Goal: Check status: Check status

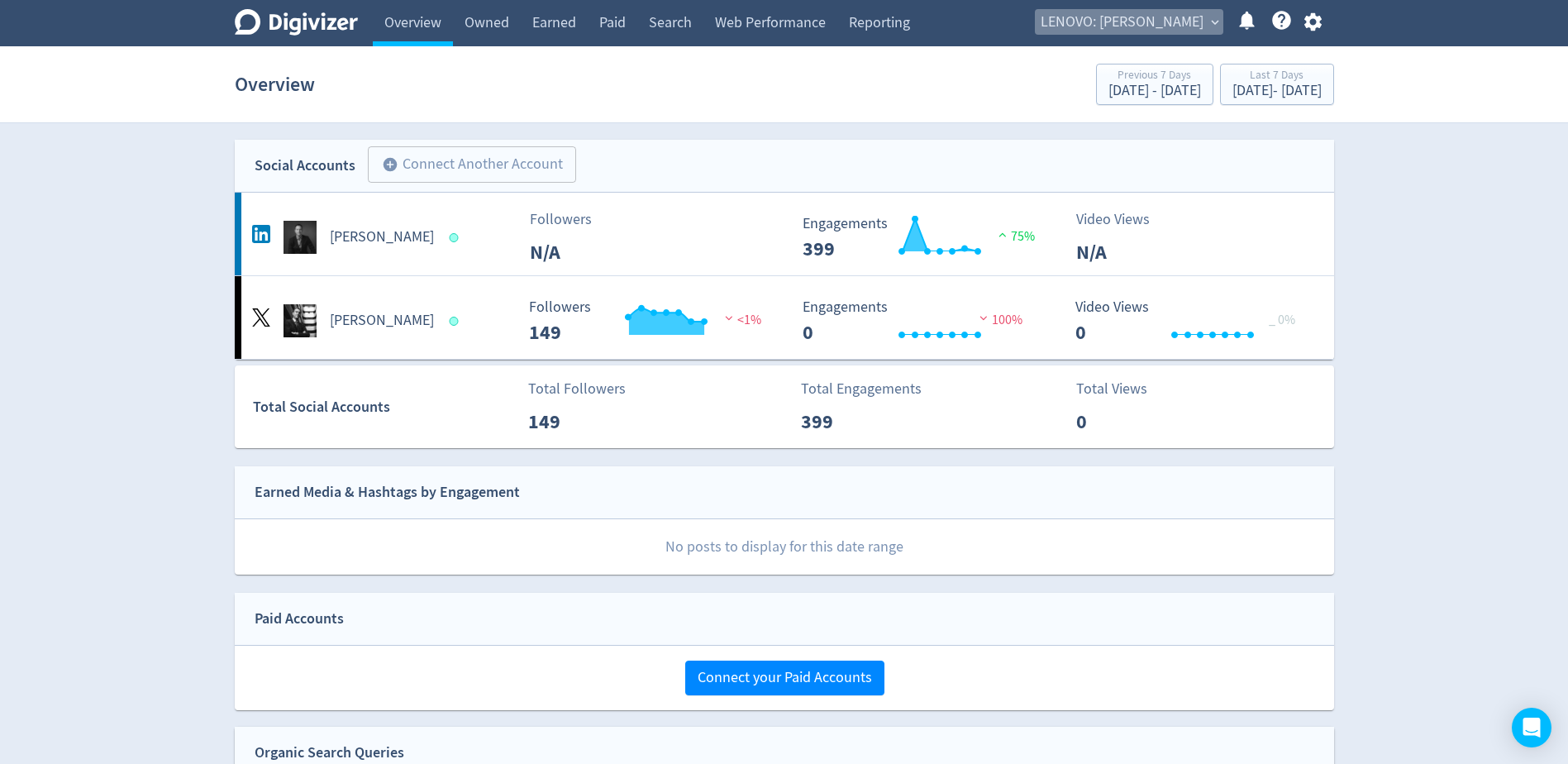
click at [1160, 24] on span "LENOVO: [PERSON_NAME]" at bounding box center [1122, 22] width 162 height 27
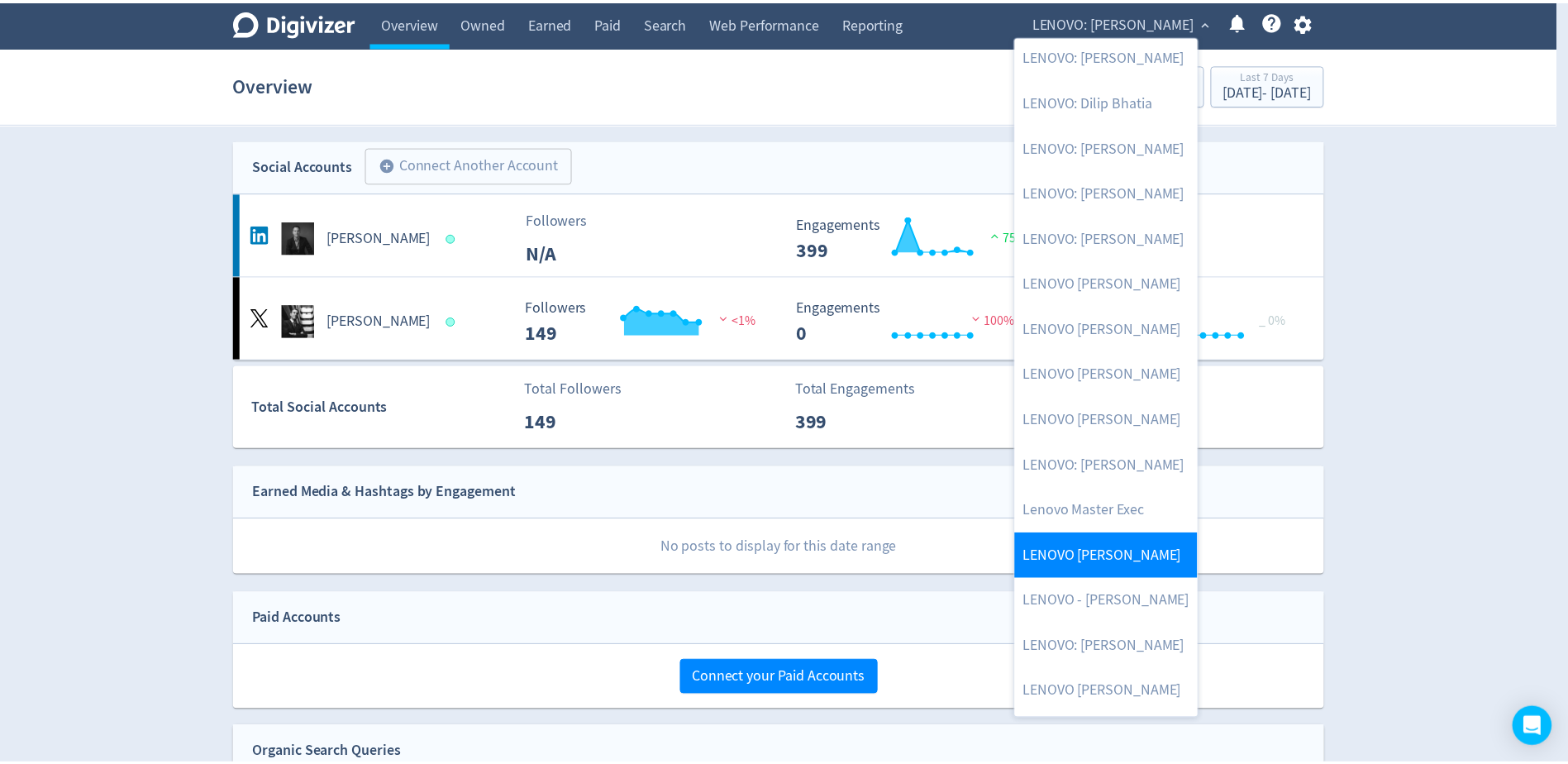
scroll to position [165, 0]
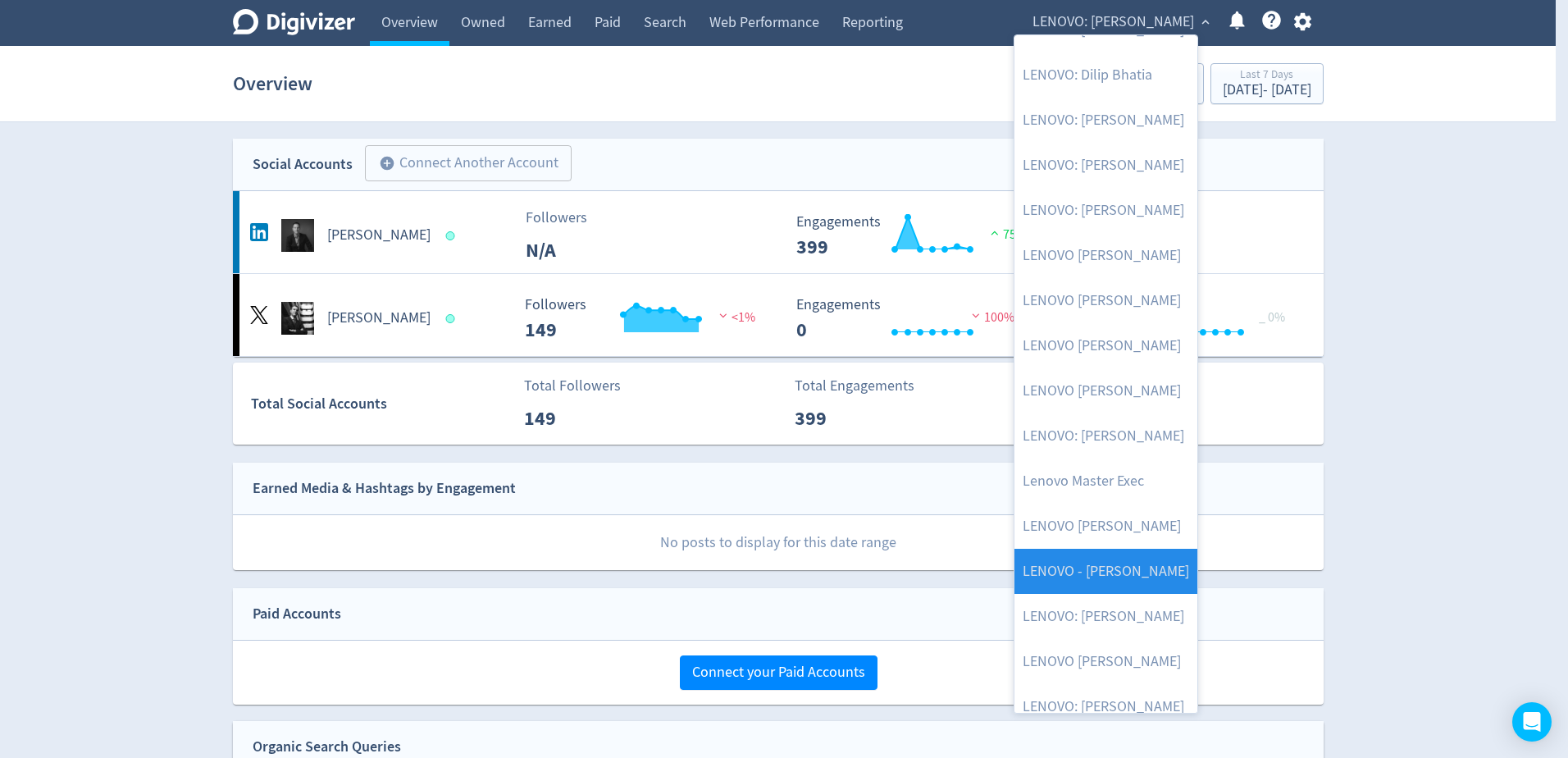
click at [1141, 569] on link "LENOVO - [PERSON_NAME]" at bounding box center [1106, 571] width 183 height 45
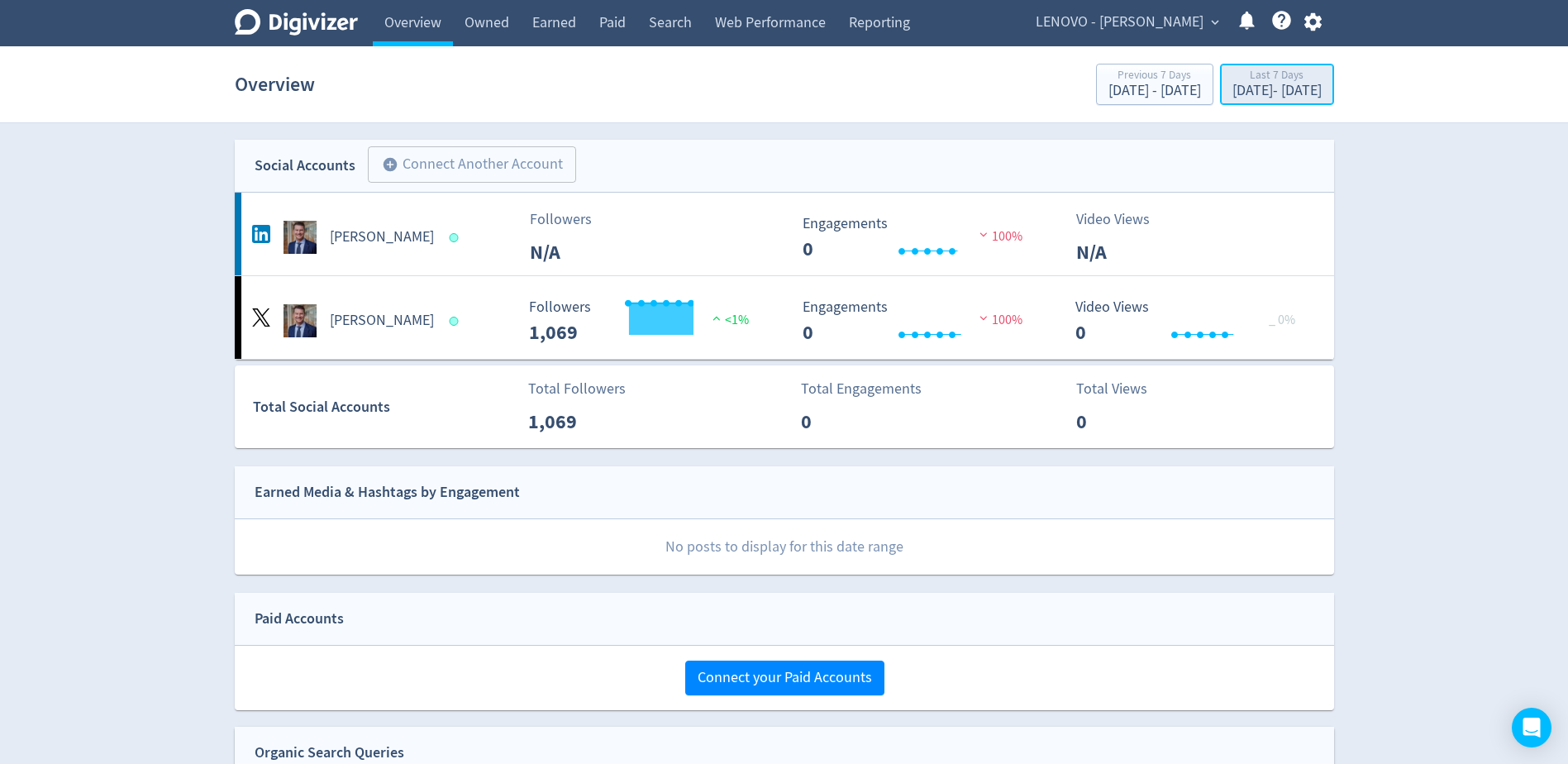
click at [1232, 98] on div "[DATE] - [DATE]" at bounding box center [1277, 91] width 90 height 15
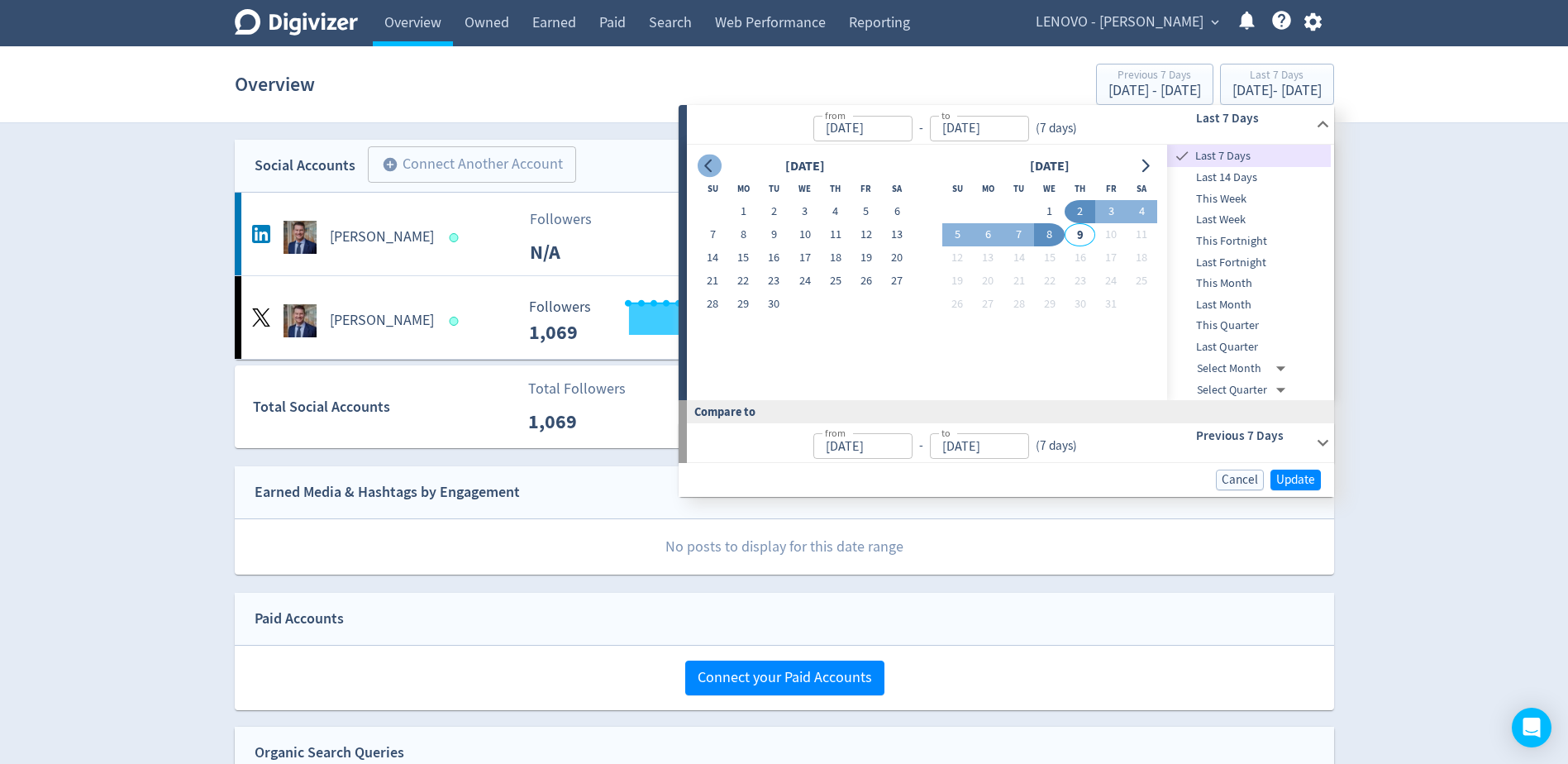
click at [708, 160] on icon "Go to previous month" at bounding box center [709, 166] width 13 height 13
click at [772, 212] on button "1" at bounding box center [774, 211] width 31 height 23
type input "[DATE]"
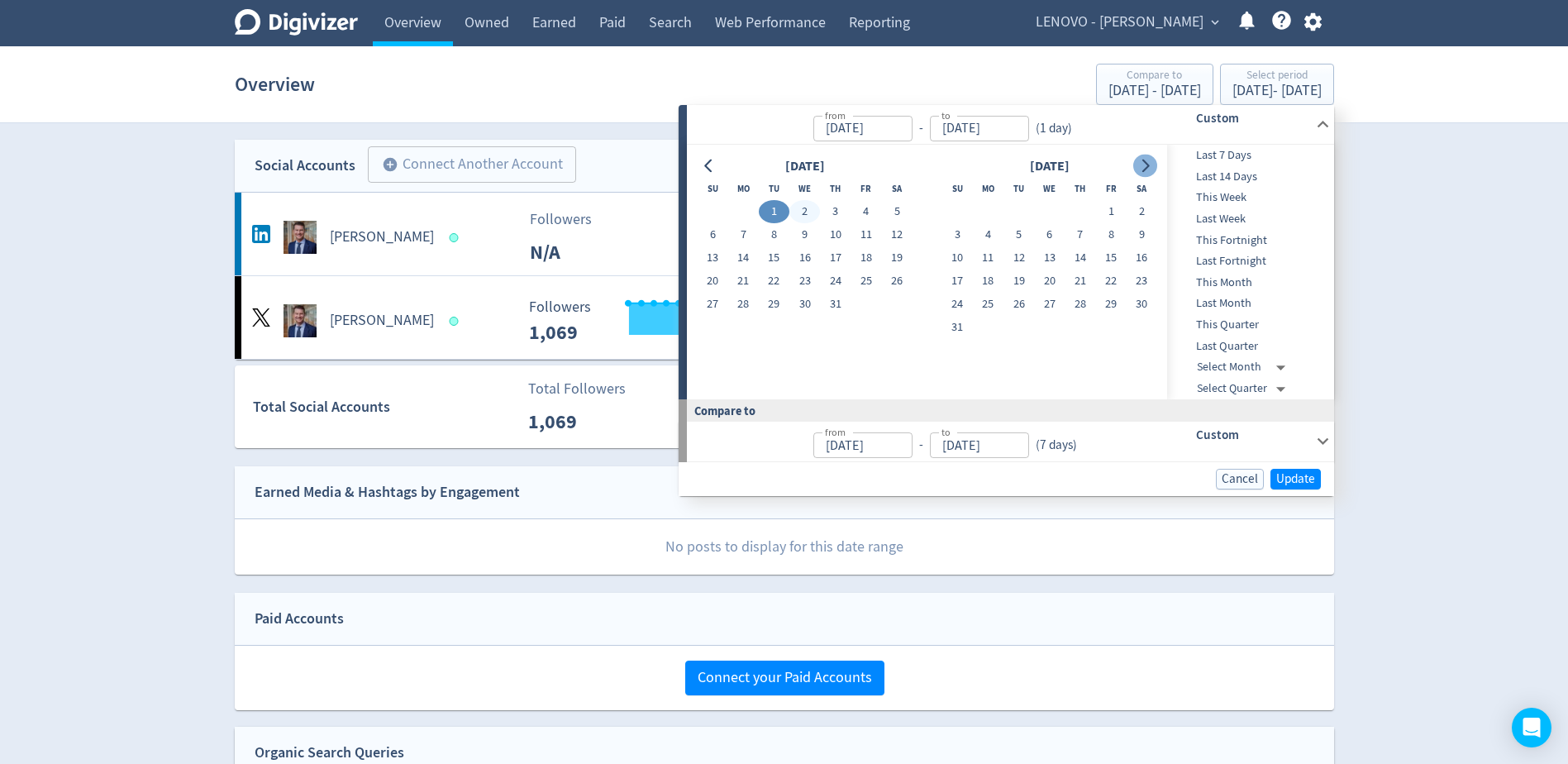
click at [1150, 172] on button "Go to next month" at bounding box center [1145, 166] width 24 height 23
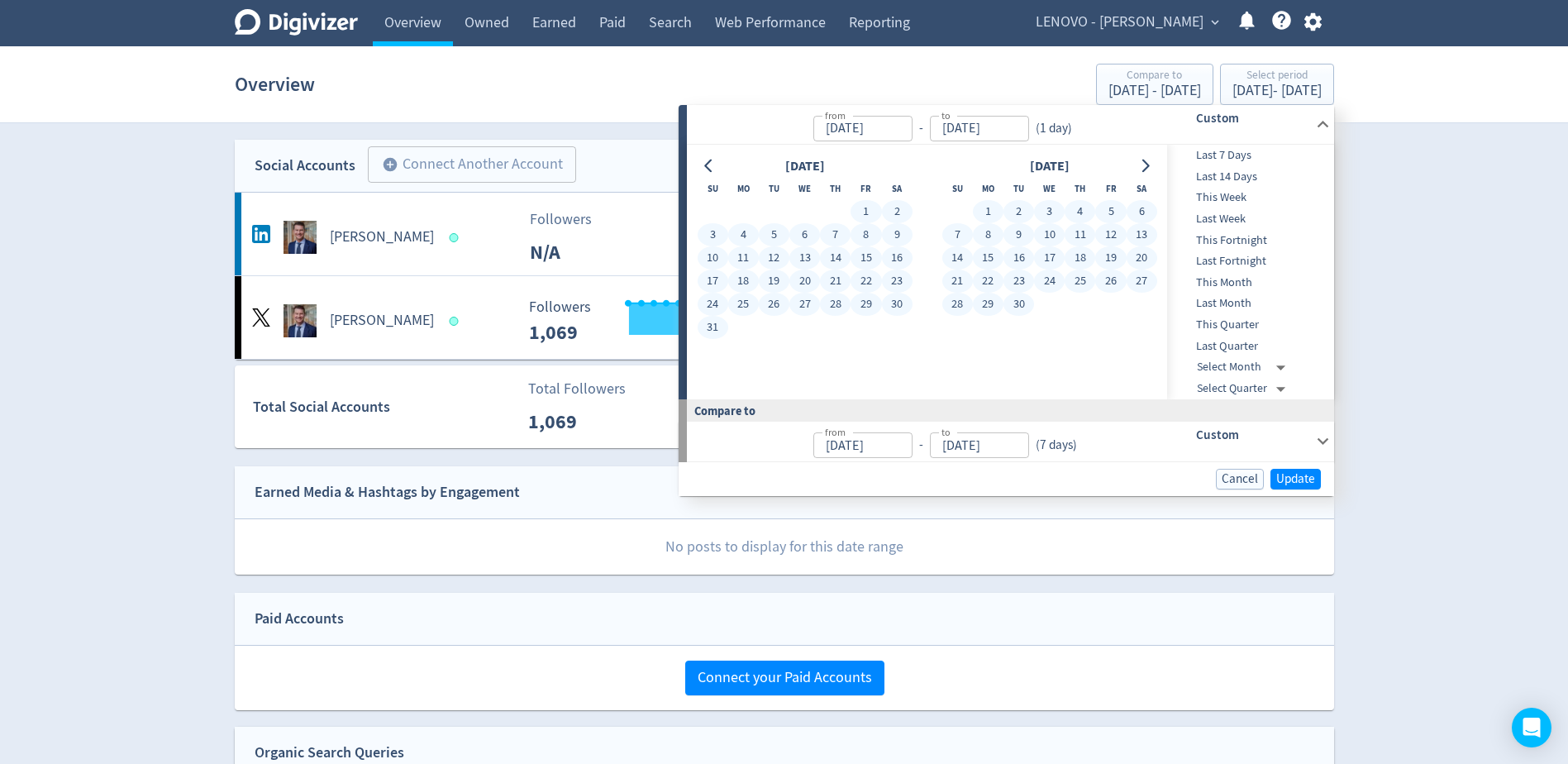
click at [1019, 309] on button "30" at bounding box center [1019, 304] width 31 height 23
type input "[DATE]"
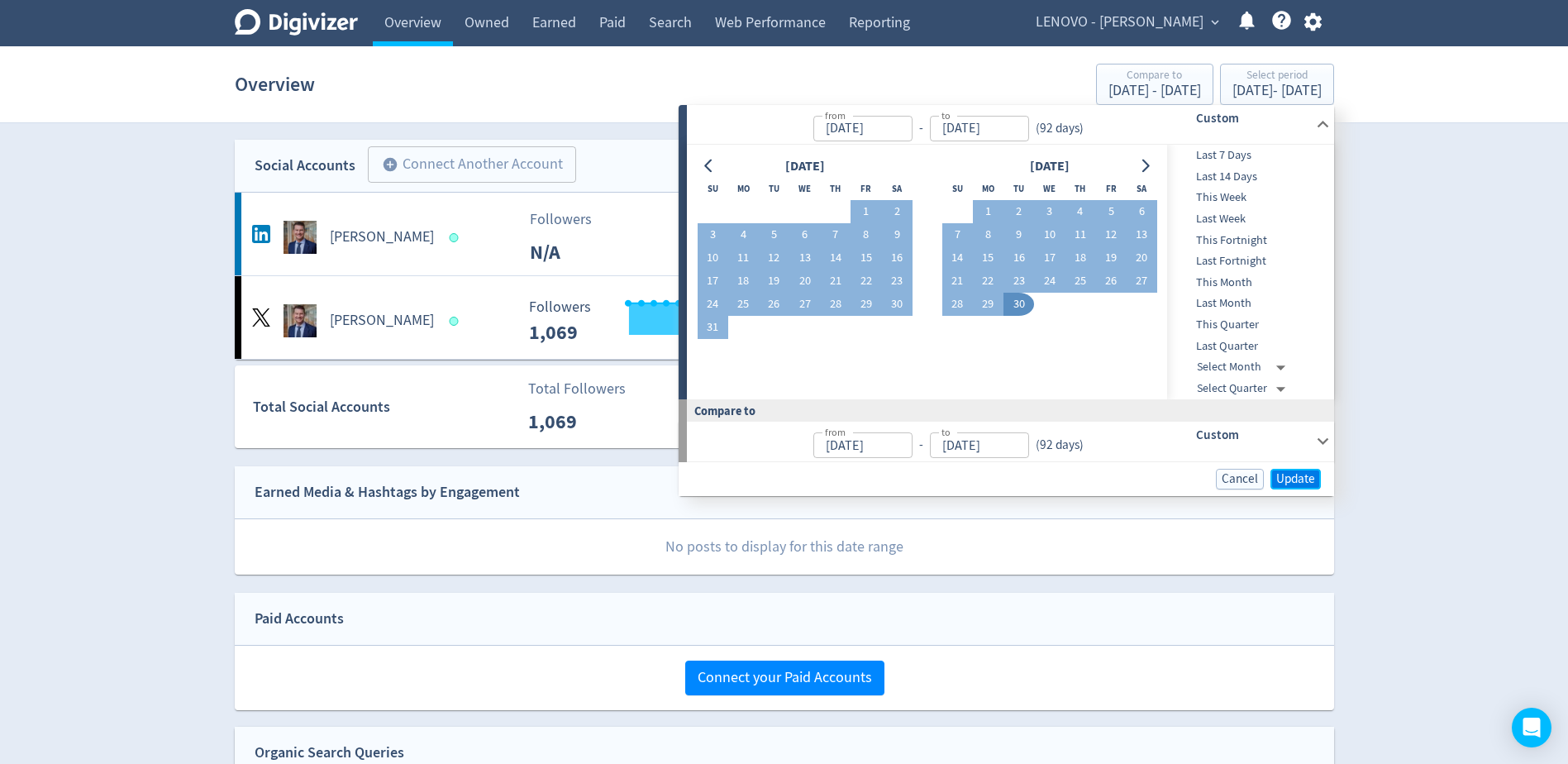
click at [1284, 472] on span "Update" at bounding box center [1295, 478] width 39 height 12
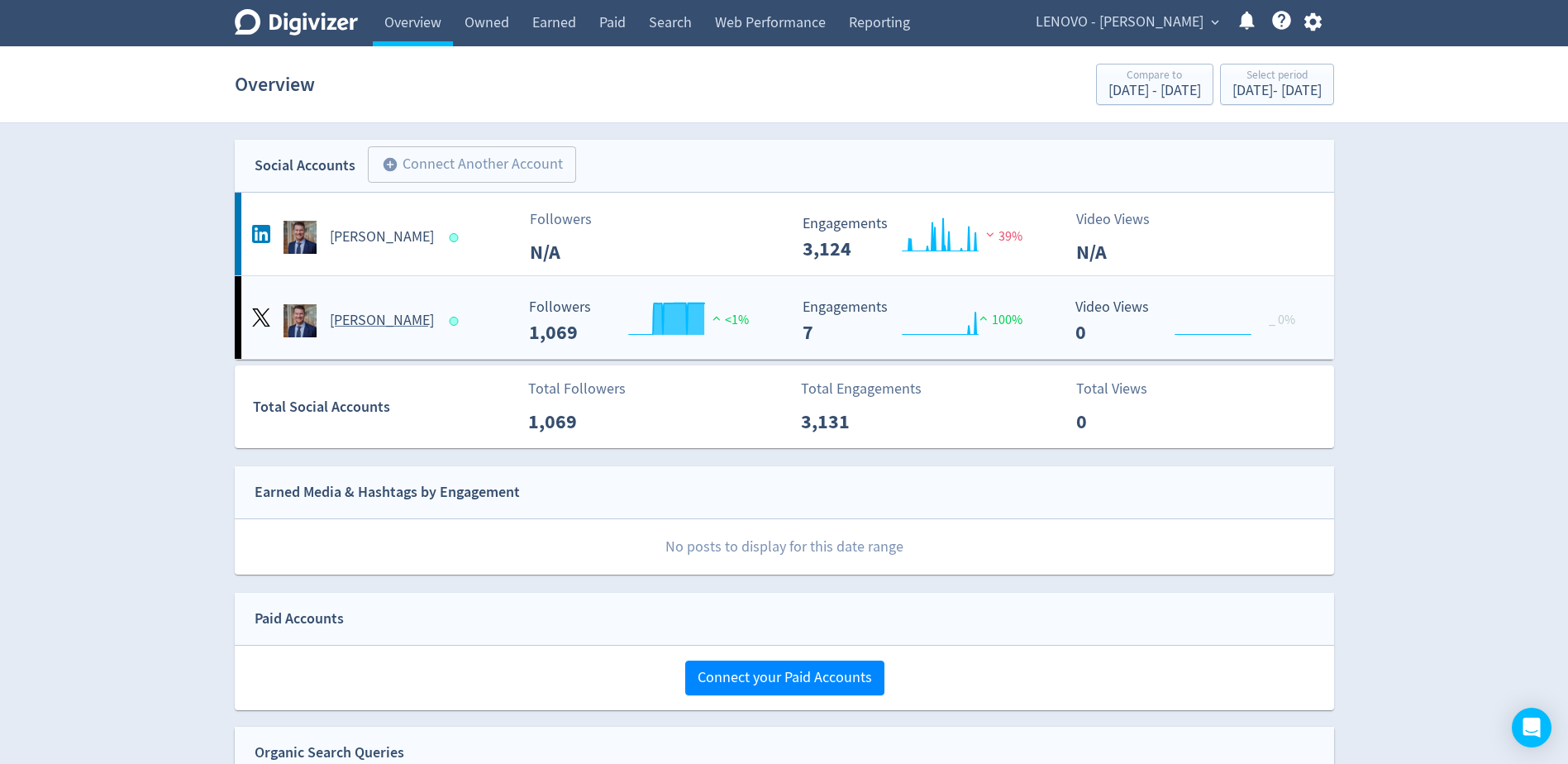
click at [384, 317] on h5 "[PERSON_NAME]" at bounding box center [382, 321] width 104 height 20
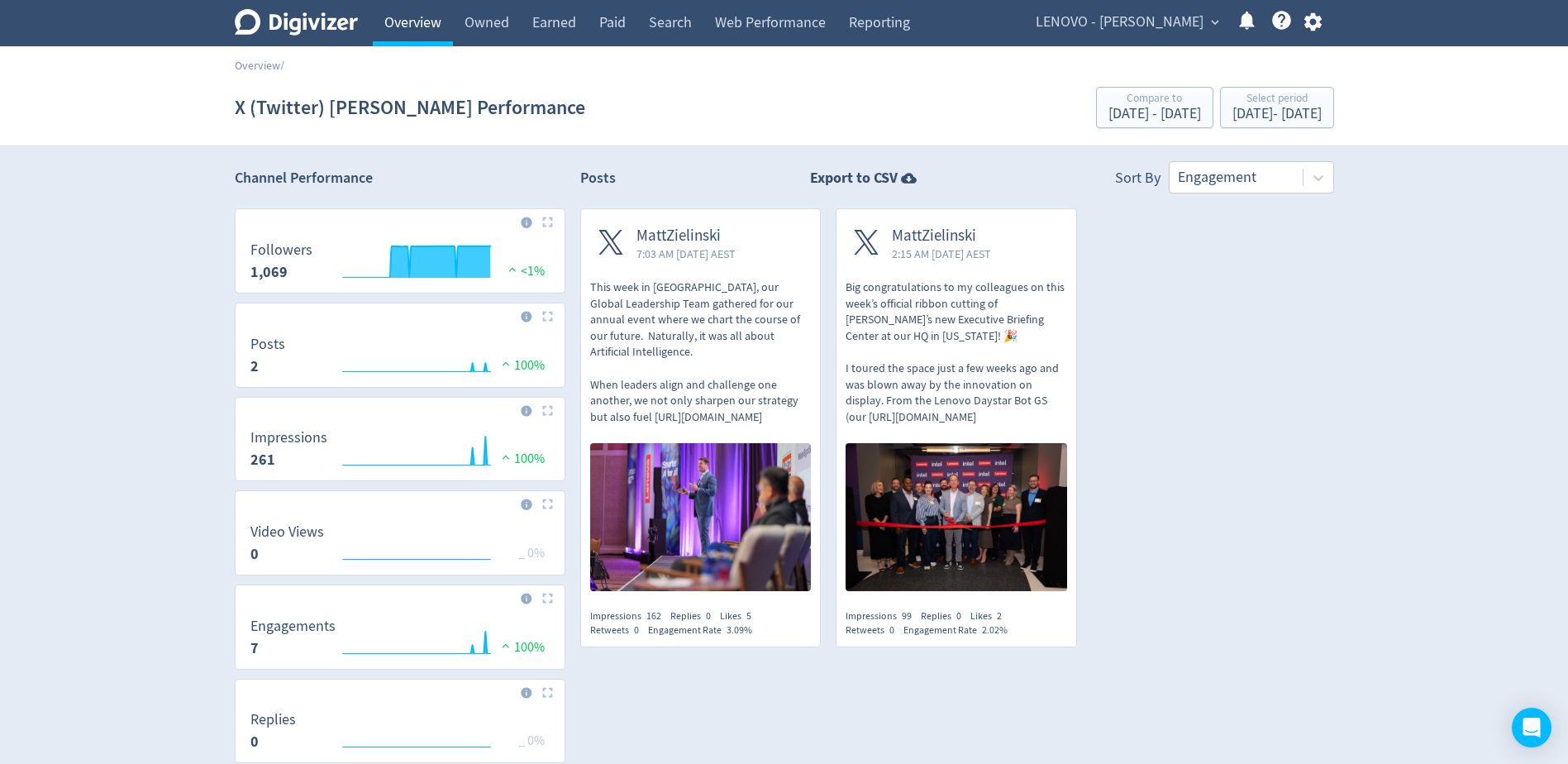
click at [392, 27] on link "Overview" at bounding box center [413, 23] width 80 height 46
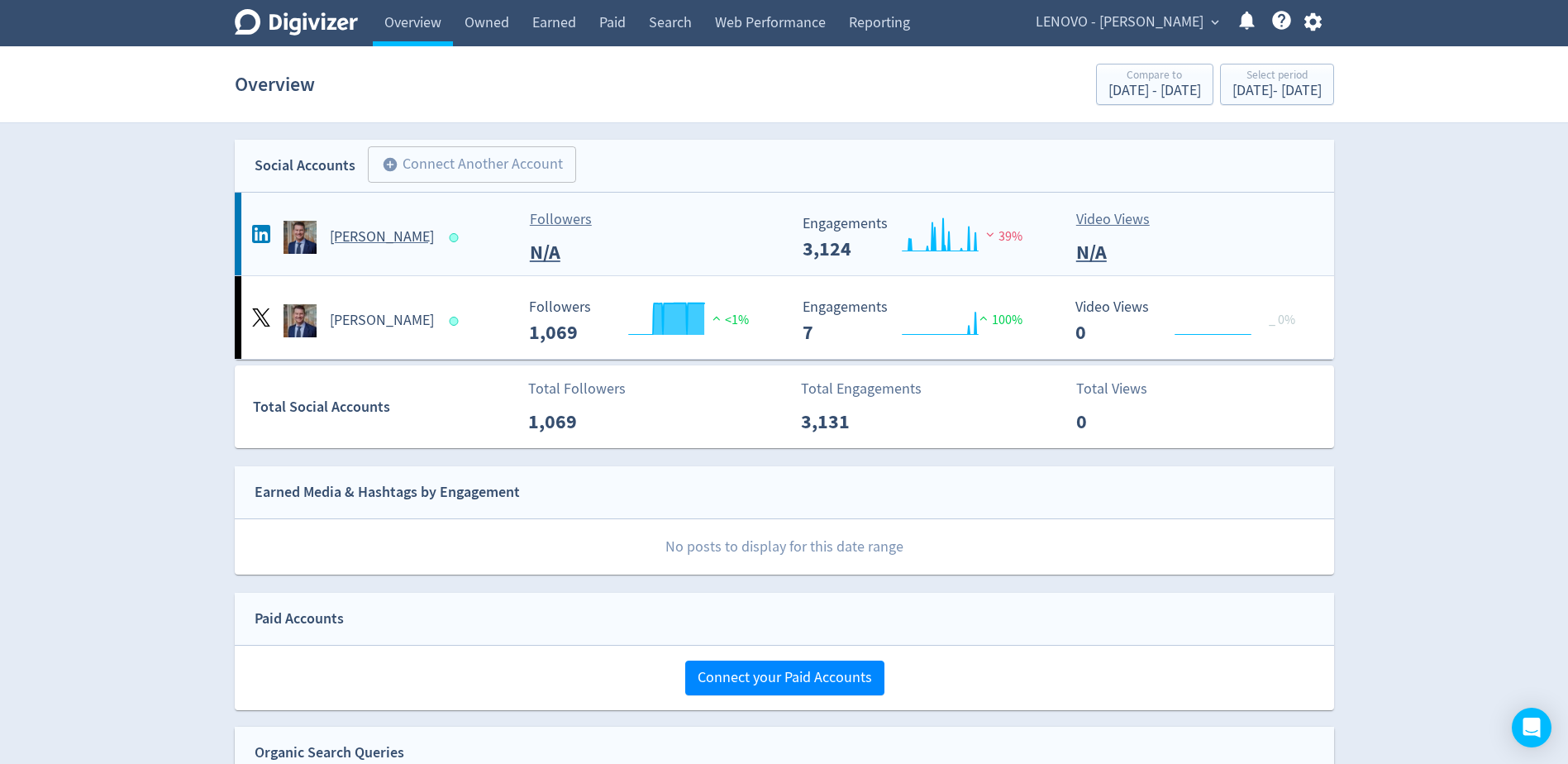
click at [427, 237] on h5 "[PERSON_NAME]" at bounding box center [382, 237] width 104 height 20
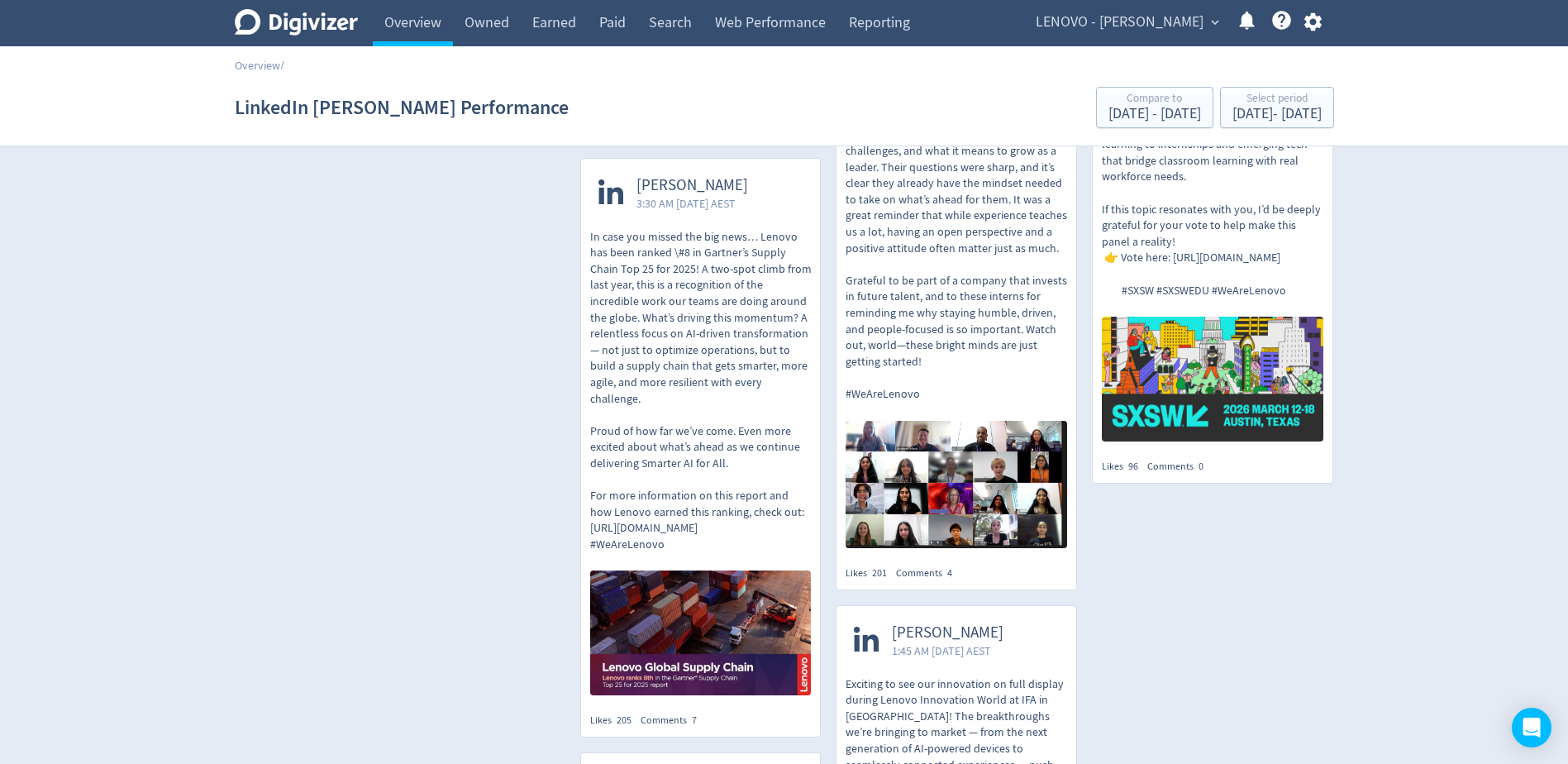
scroll to position [1570, 0]
